Goal: Information Seeking & Learning: Learn about a topic

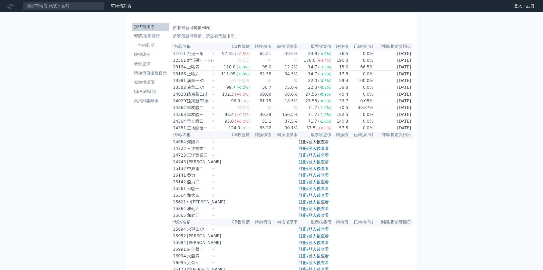
click at [309, 144] on link "註冊/登入後查看" at bounding box center [314, 141] width 30 height 5
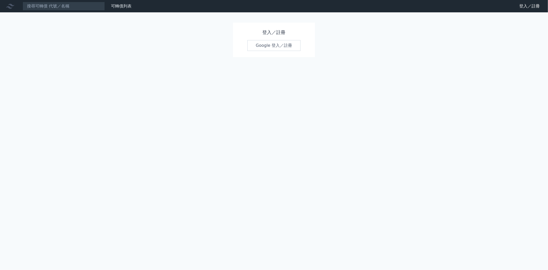
click at [270, 44] on link "Google 登入／註冊" at bounding box center [273, 45] width 53 height 11
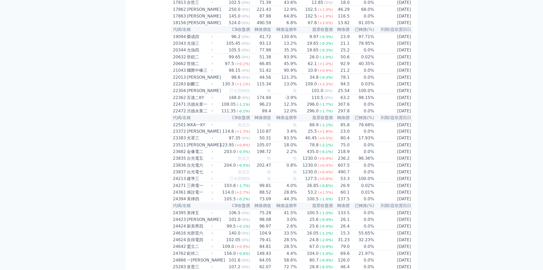
scroll to position [342, 0]
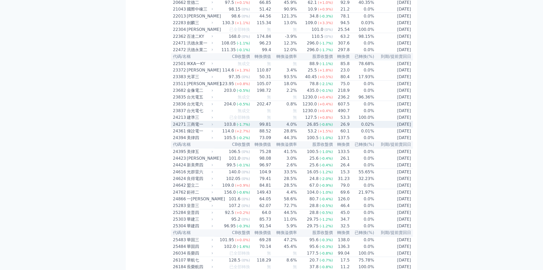
click at [251, 128] on td "99.81" at bounding box center [260, 124] width 21 height 7
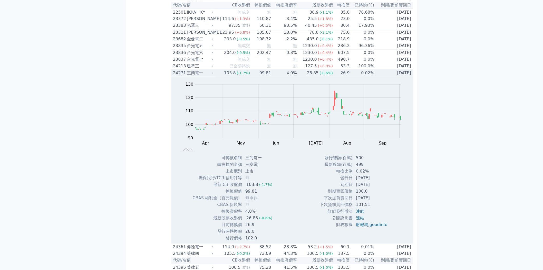
scroll to position [399, 0]
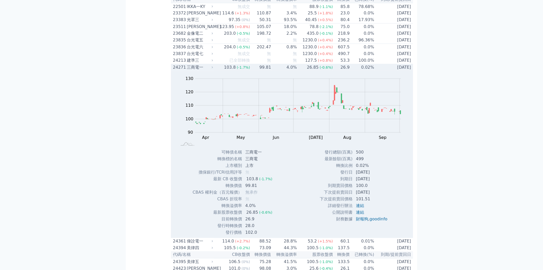
click at [295, 71] on td "4.0%" at bounding box center [285, 67] width 26 height 7
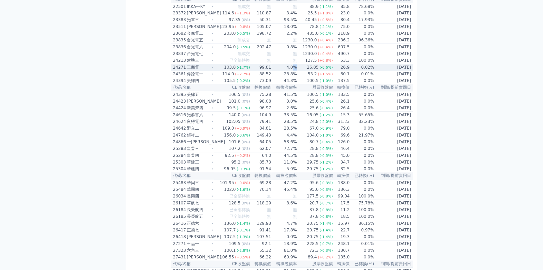
click at [295, 71] on td "4.0%" at bounding box center [285, 67] width 26 height 7
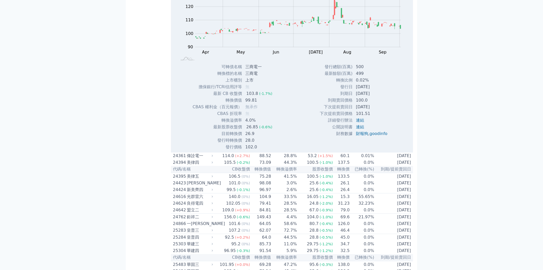
scroll to position [371, 0]
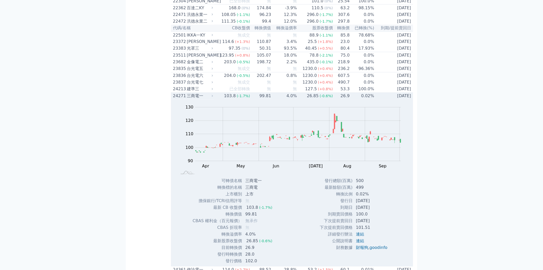
click at [247, 98] on span "(-1.7%)" at bounding box center [243, 96] width 13 height 4
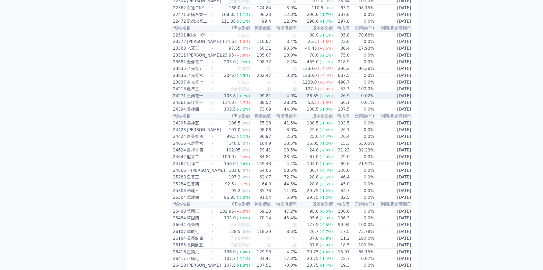
click at [308, 99] on div "26.85" at bounding box center [313, 96] width 14 height 6
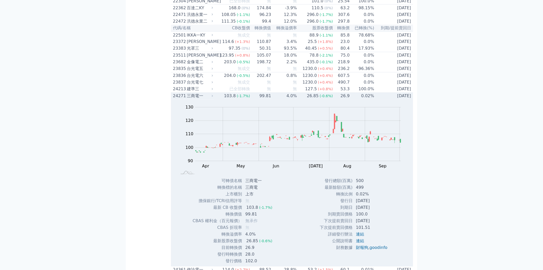
click at [308, 99] on div "26.85" at bounding box center [313, 96] width 14 height 6
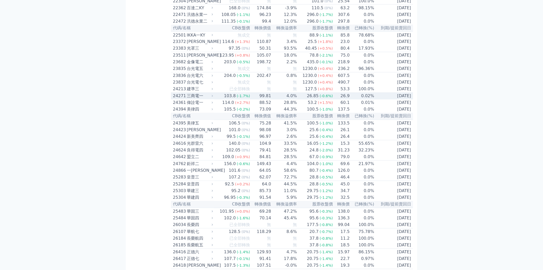
click at [308, 99] on div "26.85" at bounding box center [313, 96] width 14 height 6
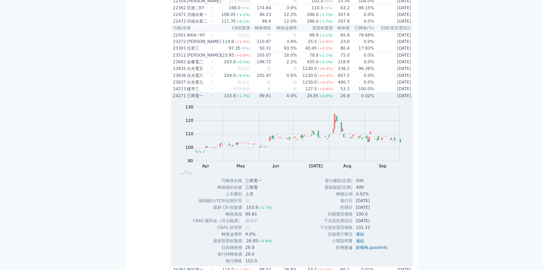
click at [308, 99] on div "26.85" at bounding box center [313, 96] width 14 height 6
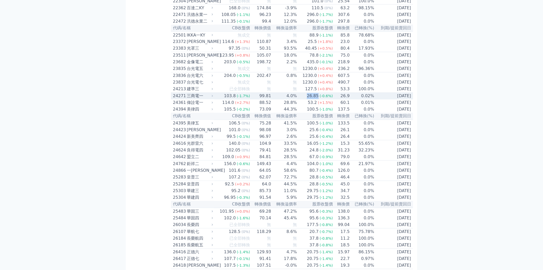
click at [307, 99] on div "26.85" at bounding box center [313, 96] width 14 height 6
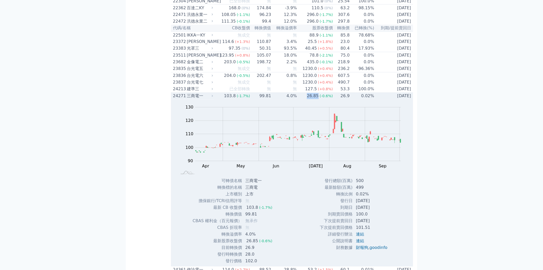
click at [307, 99] on div "26.85" at bounding box center [313, 96] width 14 height 6
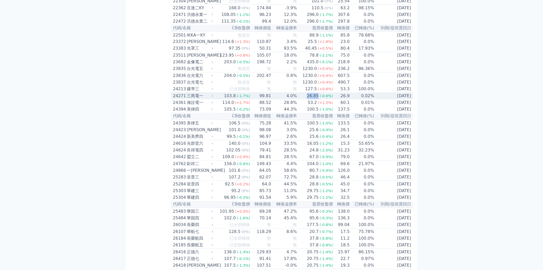
click at [307, 99] on div "26.85" at bounding box center [313, 96] width 14 height 6
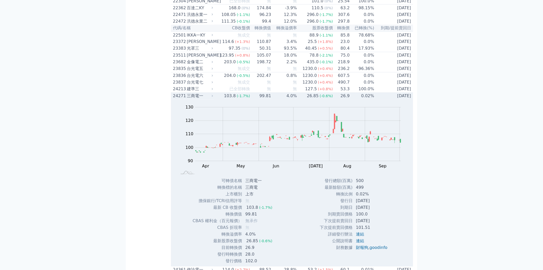
click at [307, 99] on div "26.85" at bounding box center [313, 96] width 14 height 6
